Goal: Information Seeking & Learning: Learn about a topic

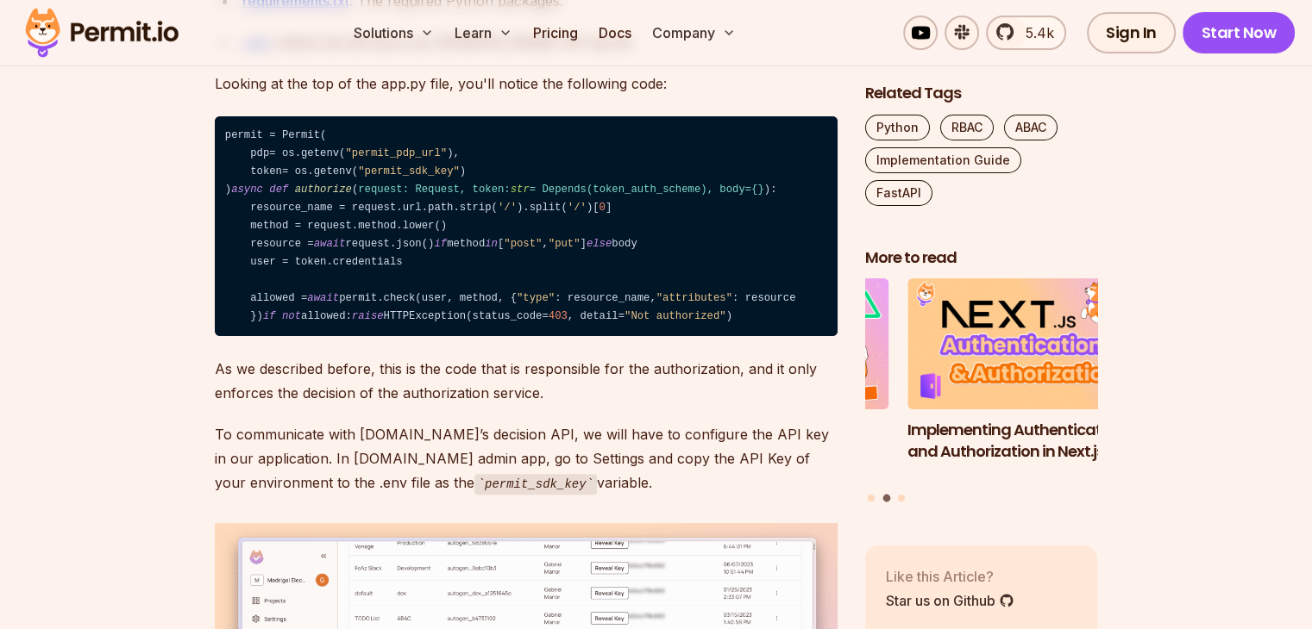
scroll to position [6945, 0]
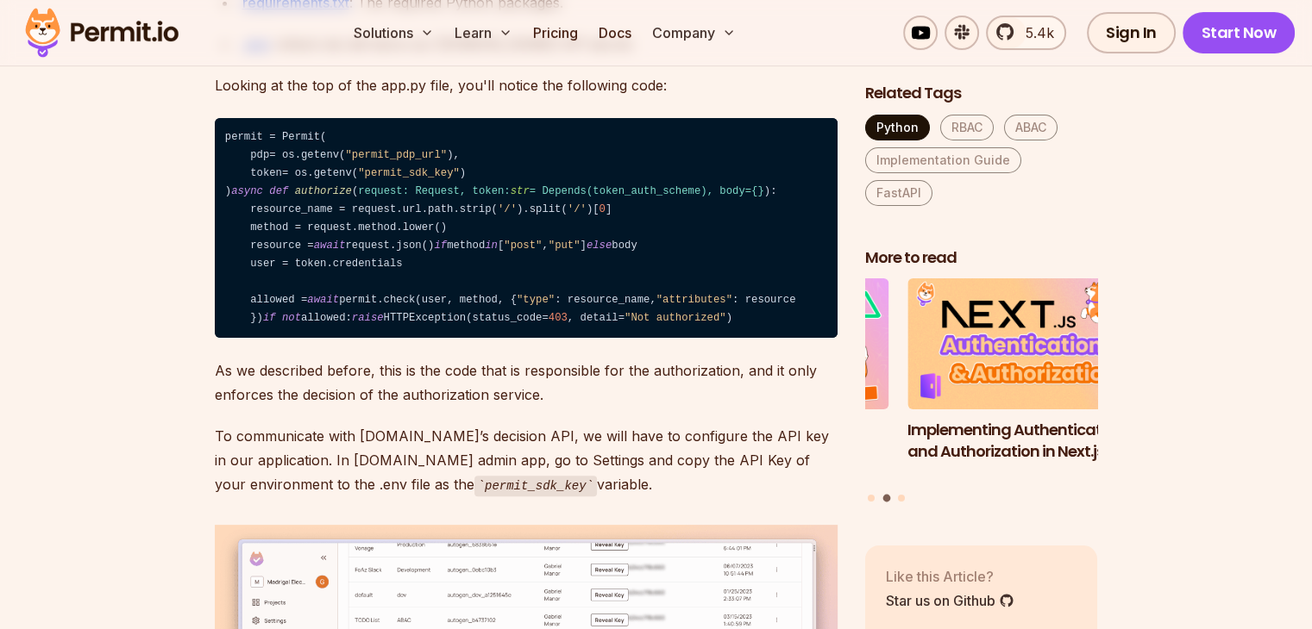
click at [886, 130] on link "Python" at bounding box center [897, 128] width 65 height 26
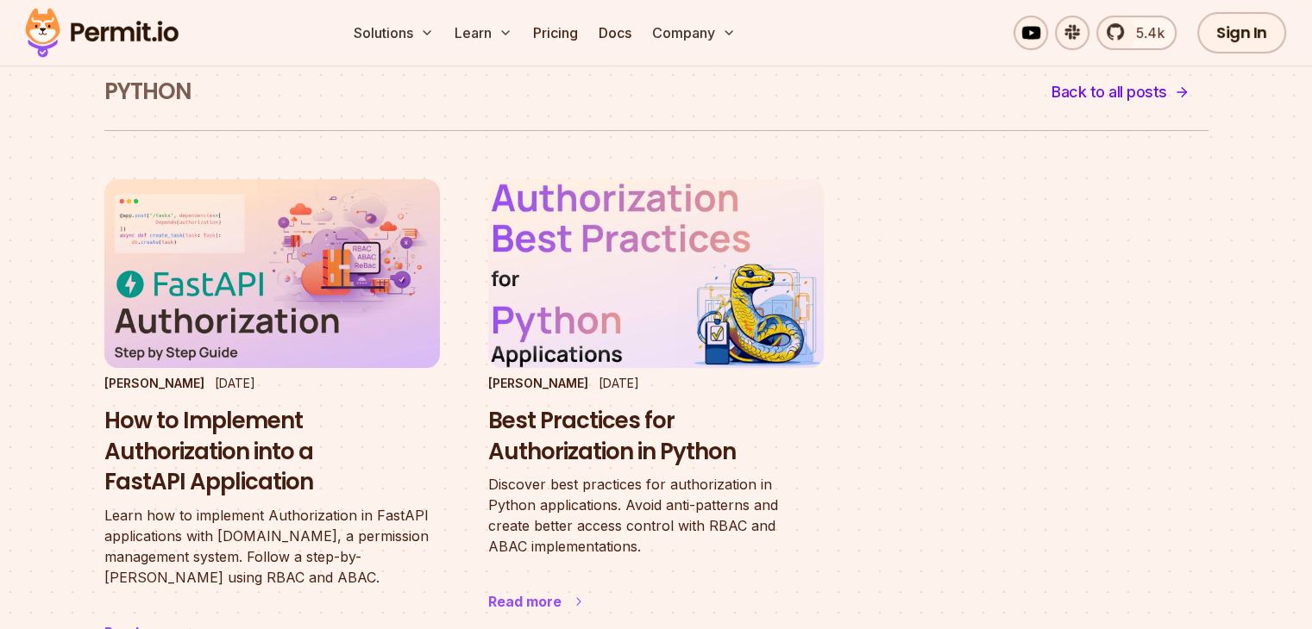
scroll to position [86, 0]
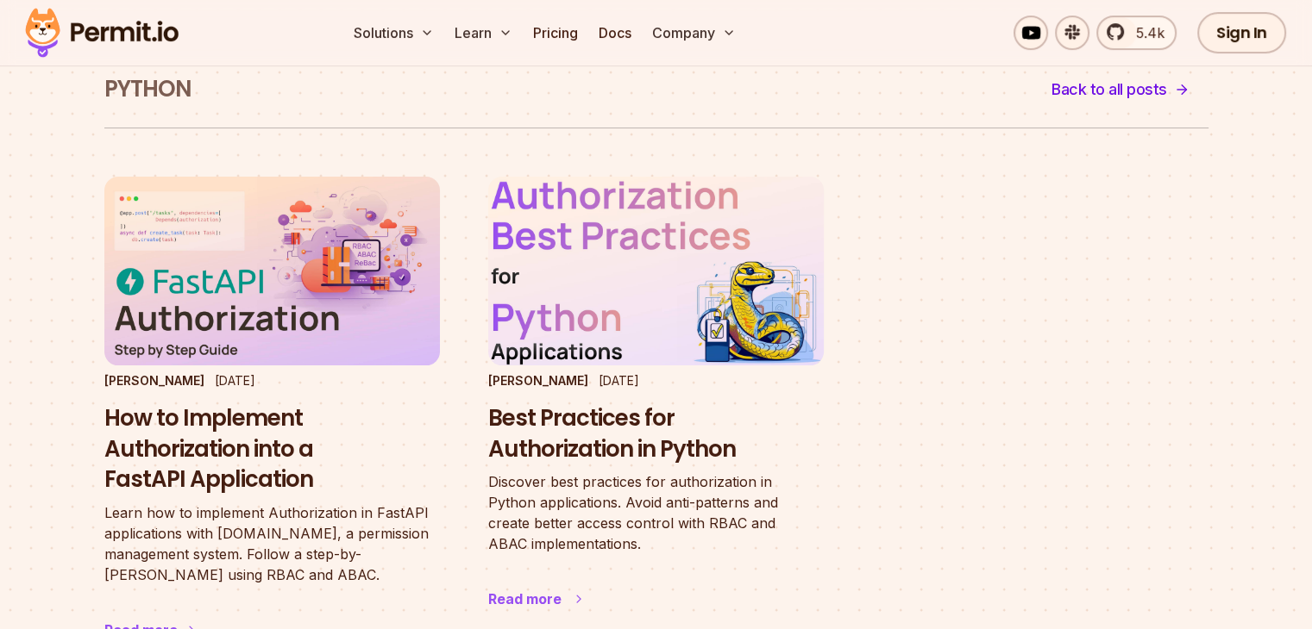
click at [689, 250] on img at bounding box center [655, 271] width 369 height 208
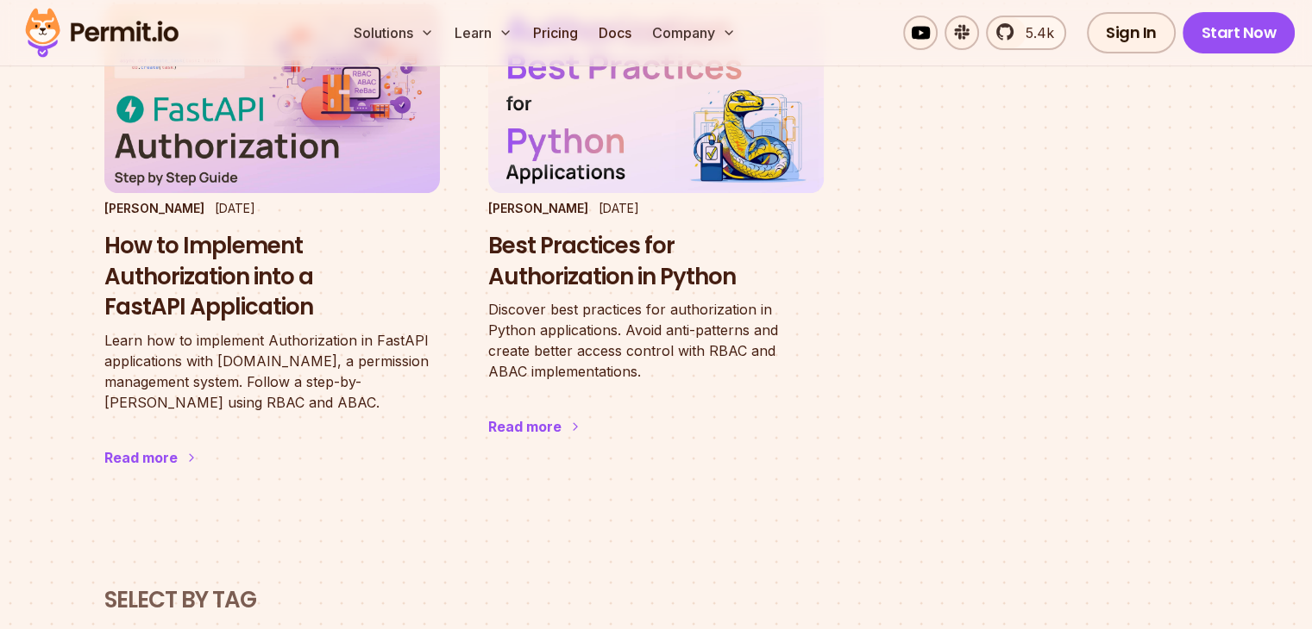
scroll to position [172, 0]
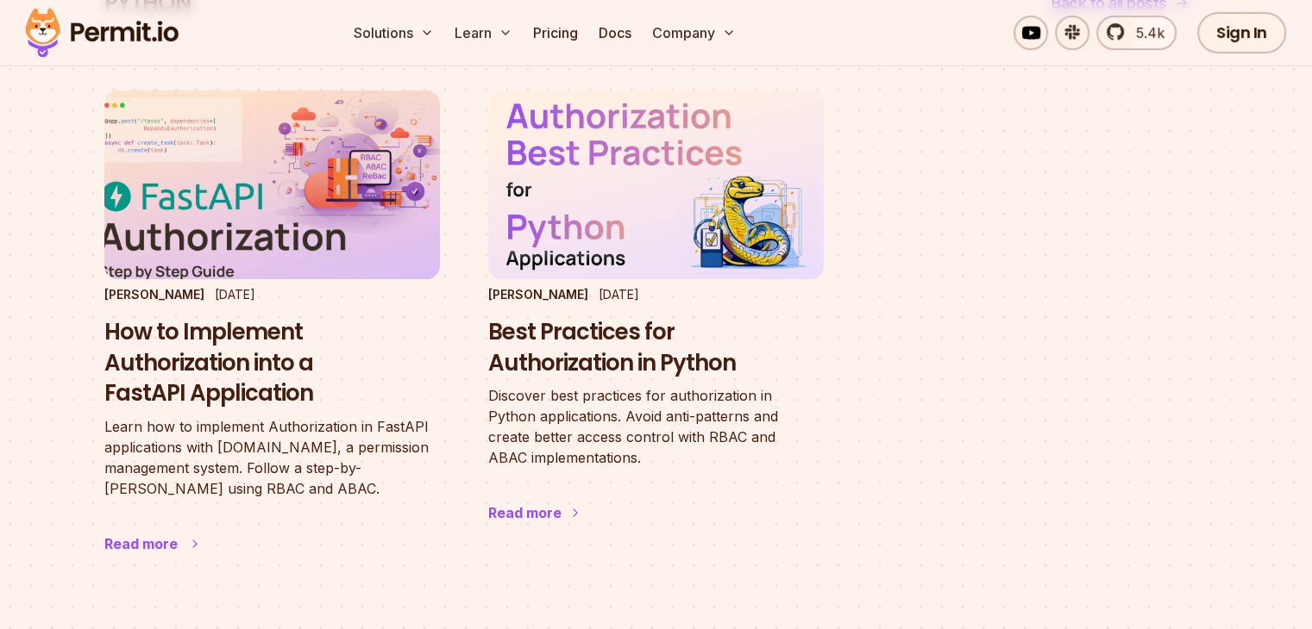
click at [256, 166] on img at bounding box center [271, 185] width 369 height 208
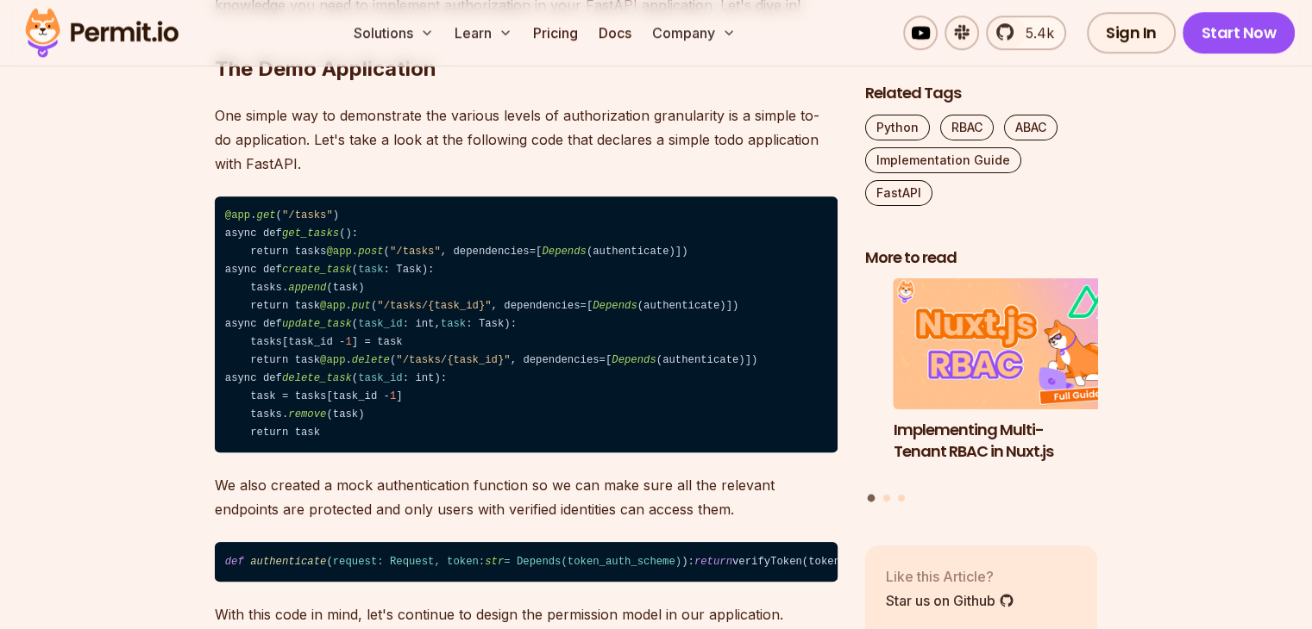
scroll to position [1373, 0]
